Goal: Find specific page/section: Find specific page/section

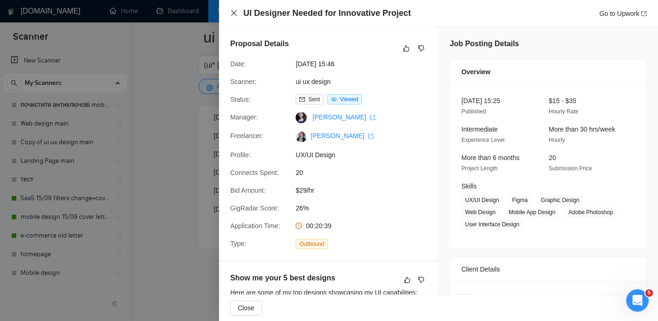
click at [231, 14] on icon "close" at bounding box center [233, 12] width 7 height 7
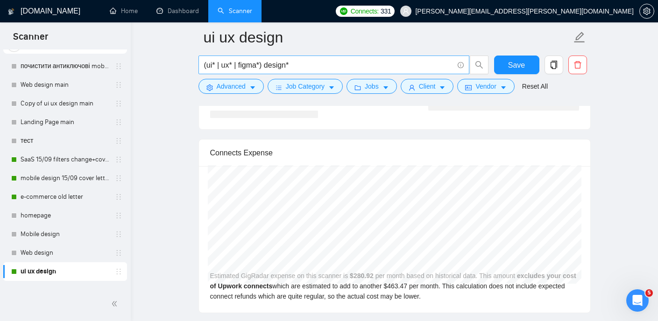
scroll to position [1899, 0]
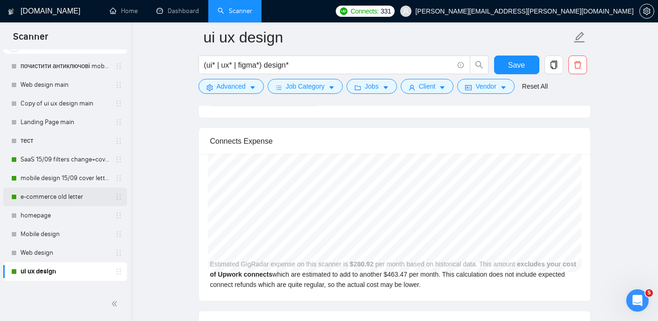
click at [65, 195] on link "e-commerce old letter" at bounding box center [65, 197] width 89 height 19
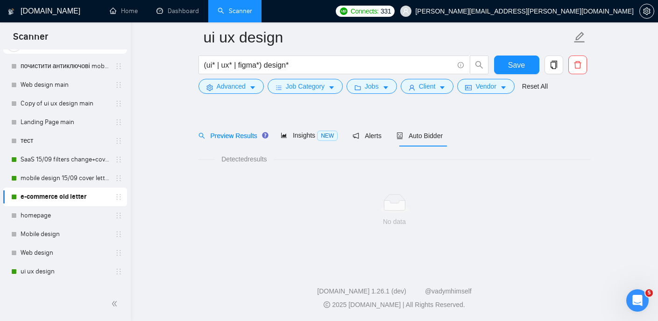
scroll to position [20, 0]
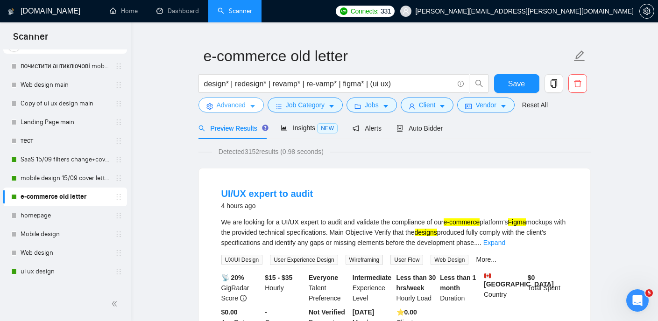
click at [251, 106] on icon "caret-down" at bounding box center [252, 106] width 7 height 7
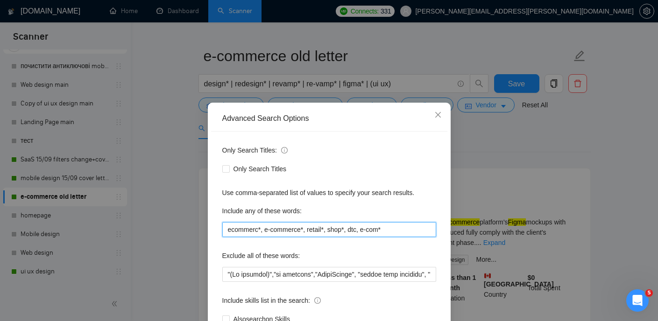
drag, startPoint x: 392, startPoint y: 230, endPoint x: 211, endPoint y: 229, distance: 180.1
click at [211, 229] on div "Only Search Titles: Only Search Titles Use comma-separated list of values to sp…" at bounding box center [329, 240] width 236 height 217
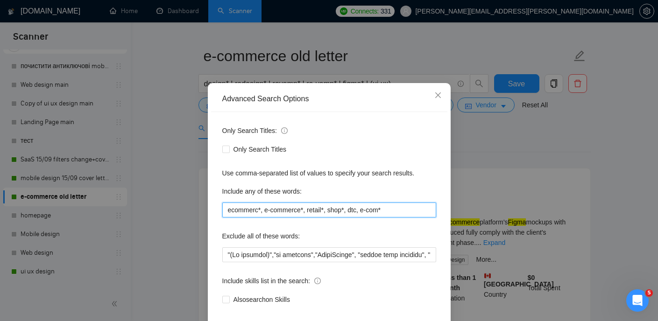
scroll to position [18, 0]
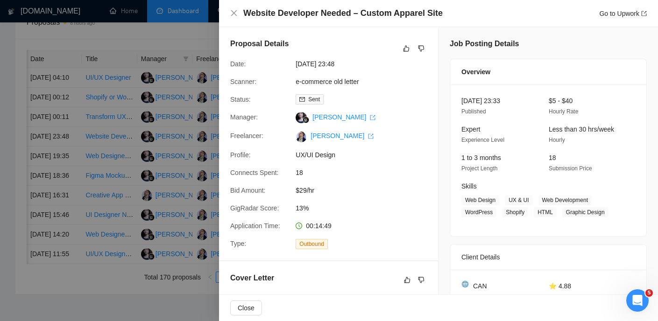
scroll to position [0, 42]
